Goal: Use online tool/utility: Utilize a website feature to perform a specific function

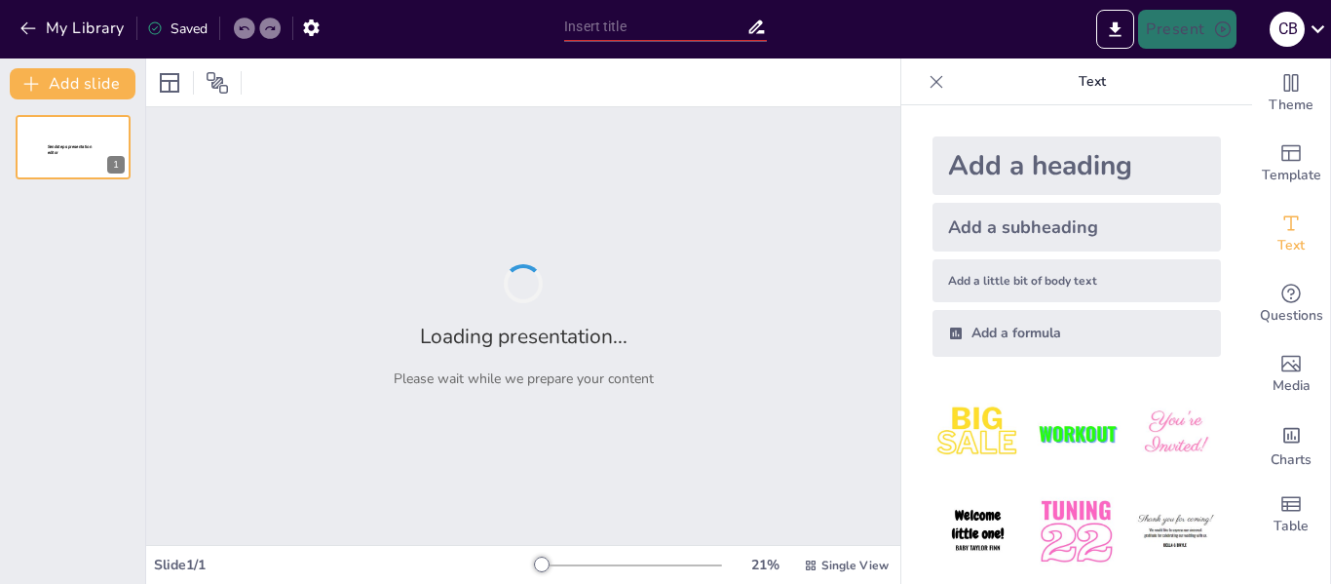
type input "New Sendsteps"
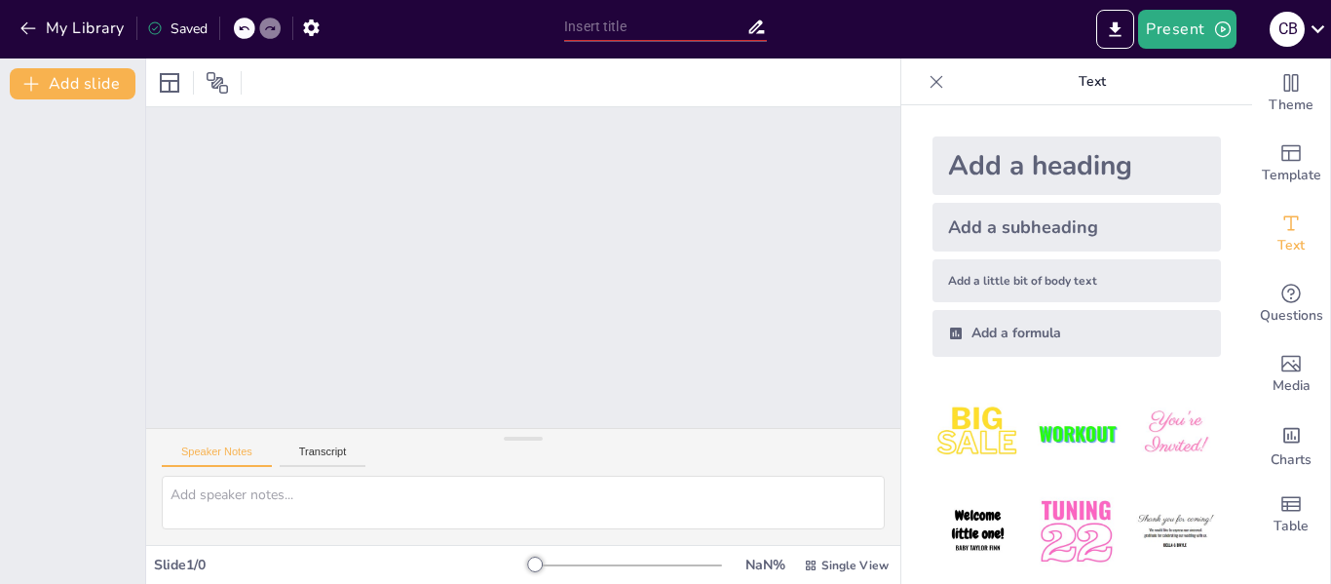
click at [480, 205] on div at bounding box center [523, 267] width 754 height 321
click at [336, 513] on textarea at bounding box center [523, 503] width 723 height 54
